Goal: Task Accomplishment & Management: Complete application form

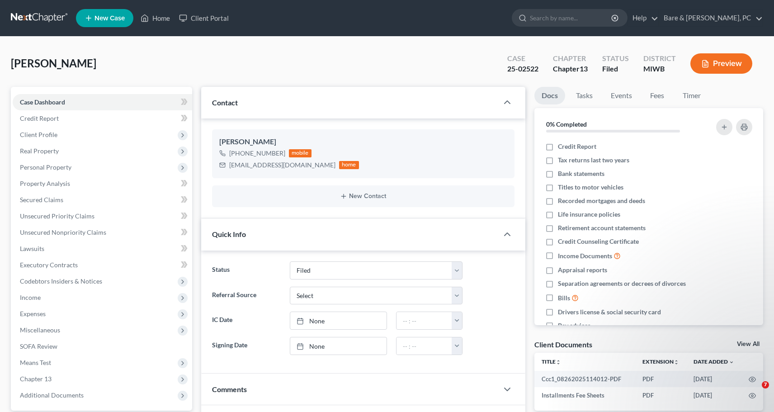
select select "6"
click at [155, 15] on link "Home" at bounding box center [155, 18] width 38 height 16
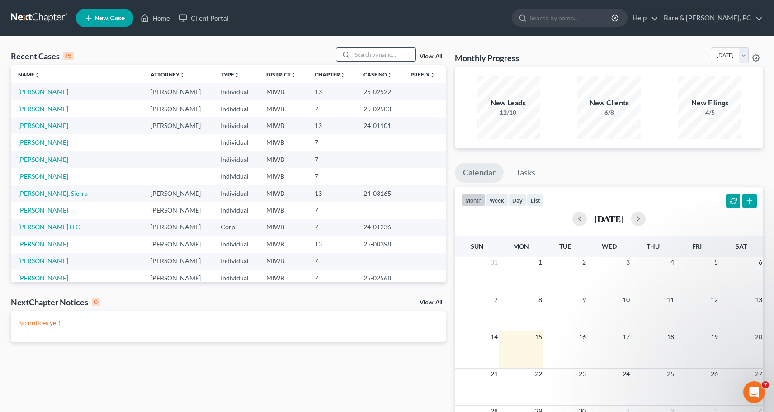
click at [382, 53] on input "search" at bounding box center [383, 54] width 63 height 13
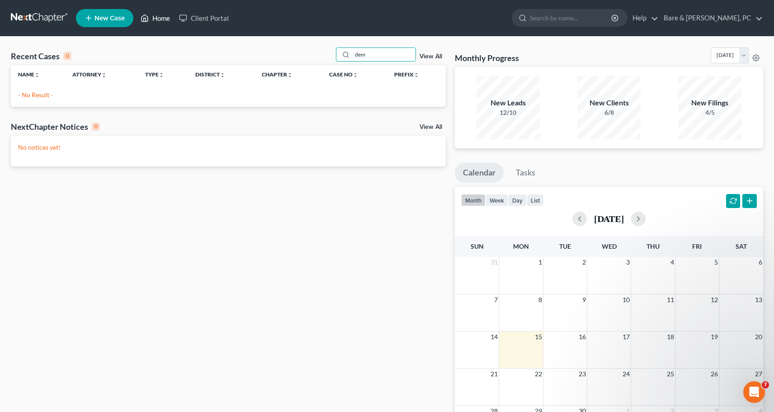
click at [165, 18] on link "Home" at bounding box center [155, 18] width 38 height 16
click at [386, 54] on input "dem" at bounding box center [383, 54] width 63 height 13
type input "[PERSON_NAME]"
click at [113, 15] on span "New Case" at bounding box center [109, 18] width 30 height 7
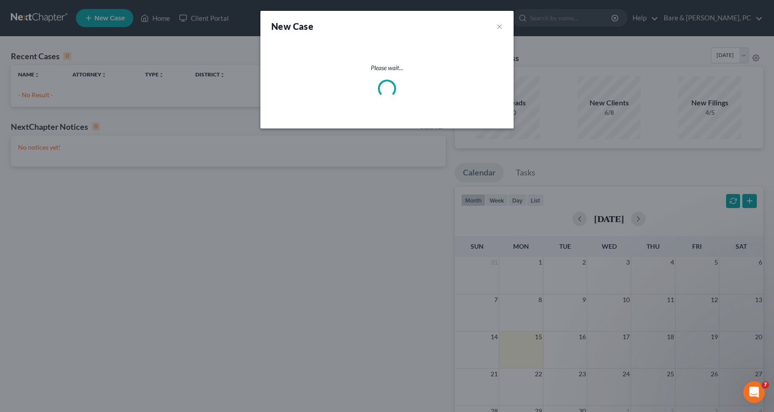
select select "41"
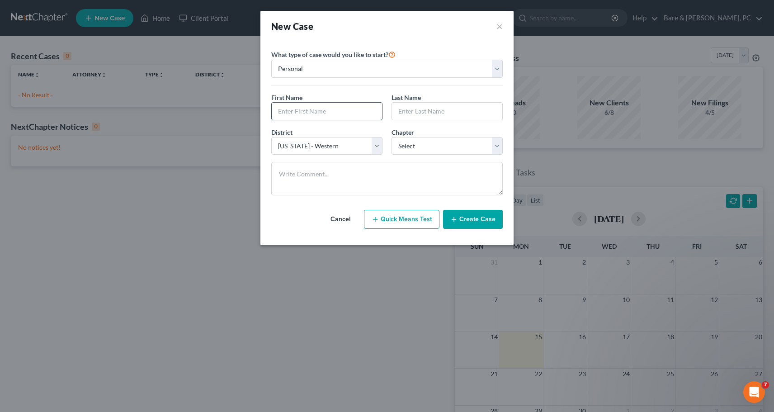
click at [302, 111] on input "text" at bounding box center [327, 111] width 110 height 17
type input "[PERSON_NAME]"
click at [391, 137] on select "Select 7 11 12 13" at bounding box center [446, 146] width 111 height 18
select select "0"
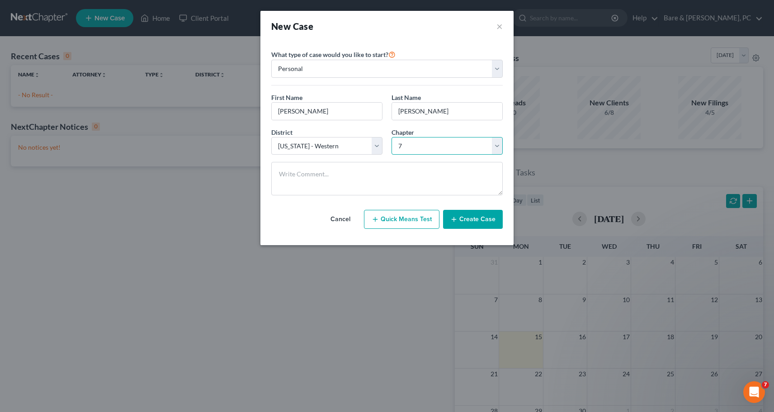
click option "7" at bounding box center [0, 0] width 0 height 0
click at [483, 221] on button "Create Case" at bounding box center [473, 219] width 60 height 19
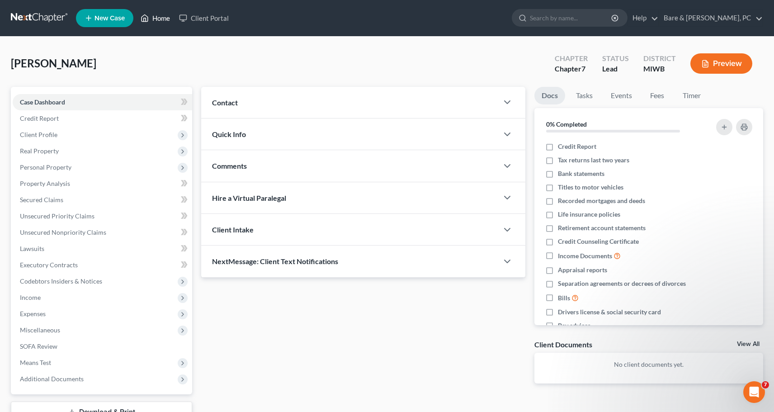
click at [163, 21] on link "Home" at bounding box center [155, 18] width 38 height 16
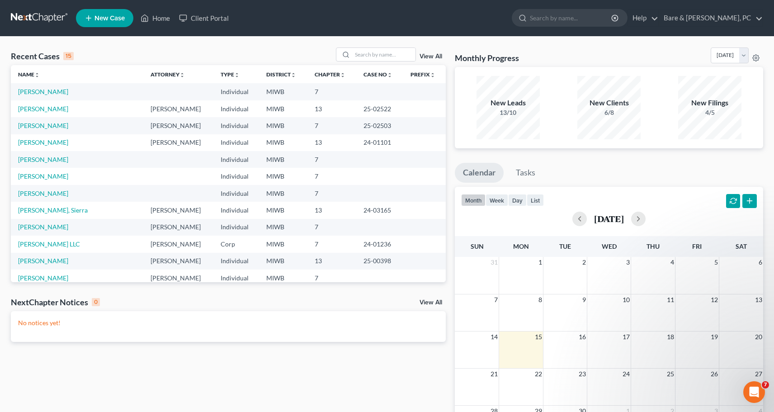
click at [109, 16] on span "New Case" at bounding box center [109, 18] width 30 height 7
select select "41"
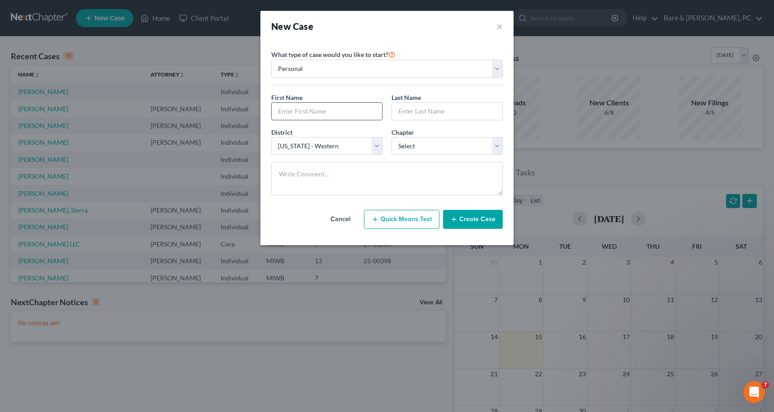
click at [325, 111] on input "text" at bounding box center [327, 111] width 110 height 17
type input "Jordan"
type input "[PERSON_NAME]"
click at [391, 137] on select "Select 7 11 12 13" at bounding box center [446, 146] width 111 height 18
select select "0"
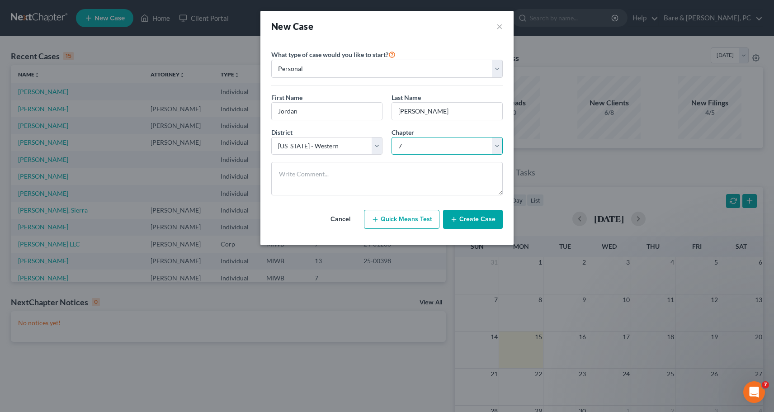
click option "7" at bounding box center [0, 0] width 0 height 0
click at [471, 221] on button "Create Case" at bounding box center [473, 219] width 60 height 19
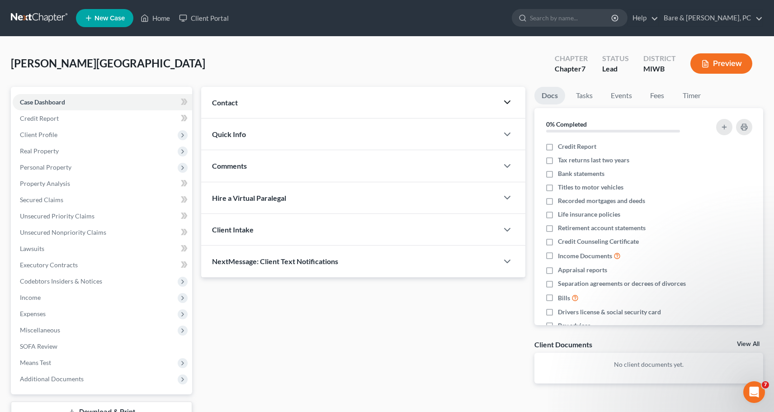
click at [510, 103] on icon "button" at bounding box center [507, 102] width 11 height 11
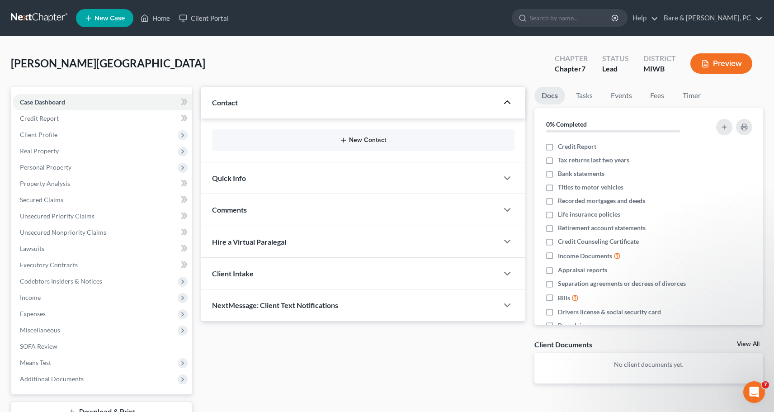
click at [367, 141] on button "New Contact" at bounding box center [363, 139] width 288 height 7
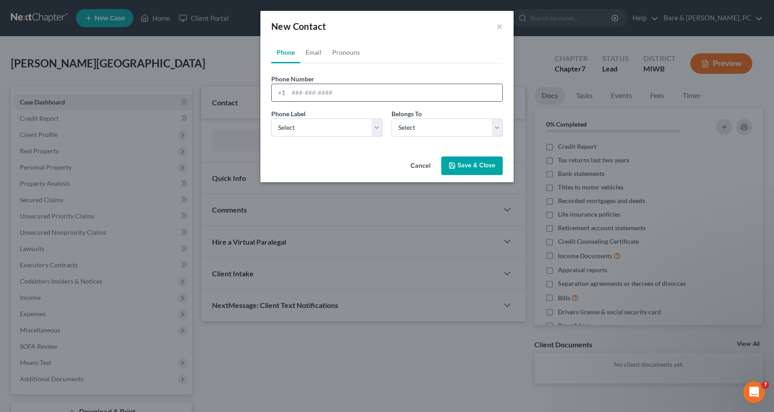
click at [306, 94] on input "tel" at bounding box center [395, 92] width 214 height 17
type input "[PHONE_NUMBER]"
click at [271, 118] on select "Select Mobile Home Work Other" at bounding box center [326, 127] width 111 height 18
select select "0"
click option "Mobile" at bounding box center [0, 0] width 0 height 0
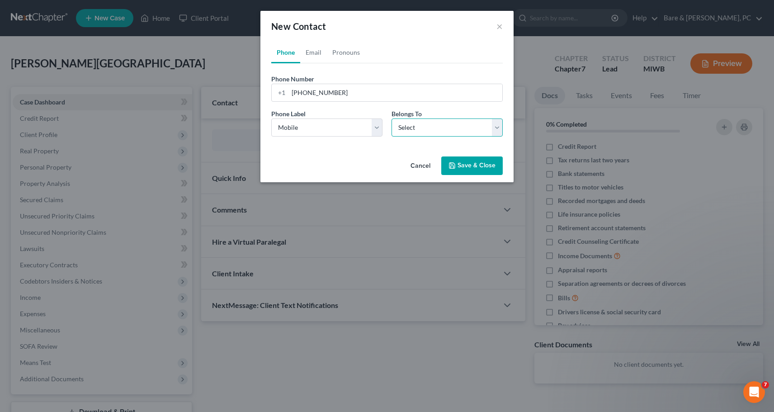
click at [391, 118] on select "Select Client Other" at bounding box center [446, 127] width 111 height 18
select select "0"
click option "Client" at bounding box center [0, 0] width 0 height 0
click at [316, 56] on link "Email" at bounding box center [313, 53] width 27 height 22
click at [301, 88] on input "email" at bounding box center [395, 92] width 214 height 17
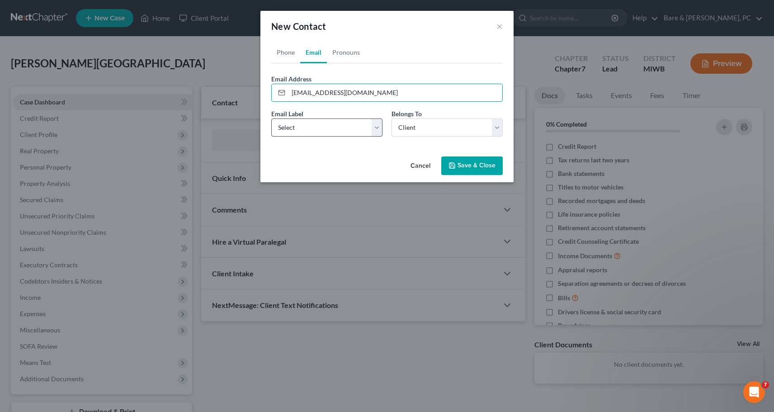
type input "[EMAIL_ADDRESS][DOMAIN_NAME]"
click at [271, 118] on select "Select Home Work Other" at bounding box center [326, 127] width 111 height 18
select select "0"
click option "Home" at bounding box center [0, 0] width 0 height 0
click at [468, 164] on button "Save & Close" at bounding box center [471, 165] width 61 height 19
